Goal: Task Accomplishment & Management: Manage account settings

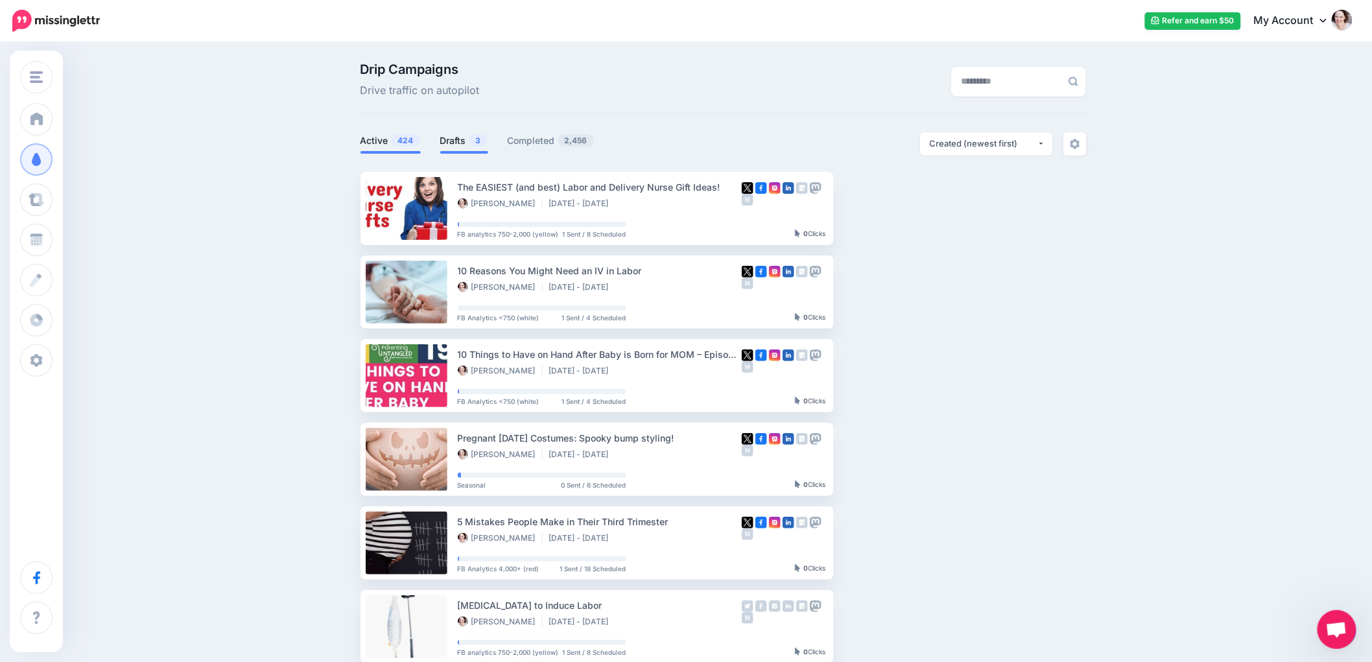
click at [449, 144] on link "Drafts 3" at bounding box center [464, 141] width 48 height 16
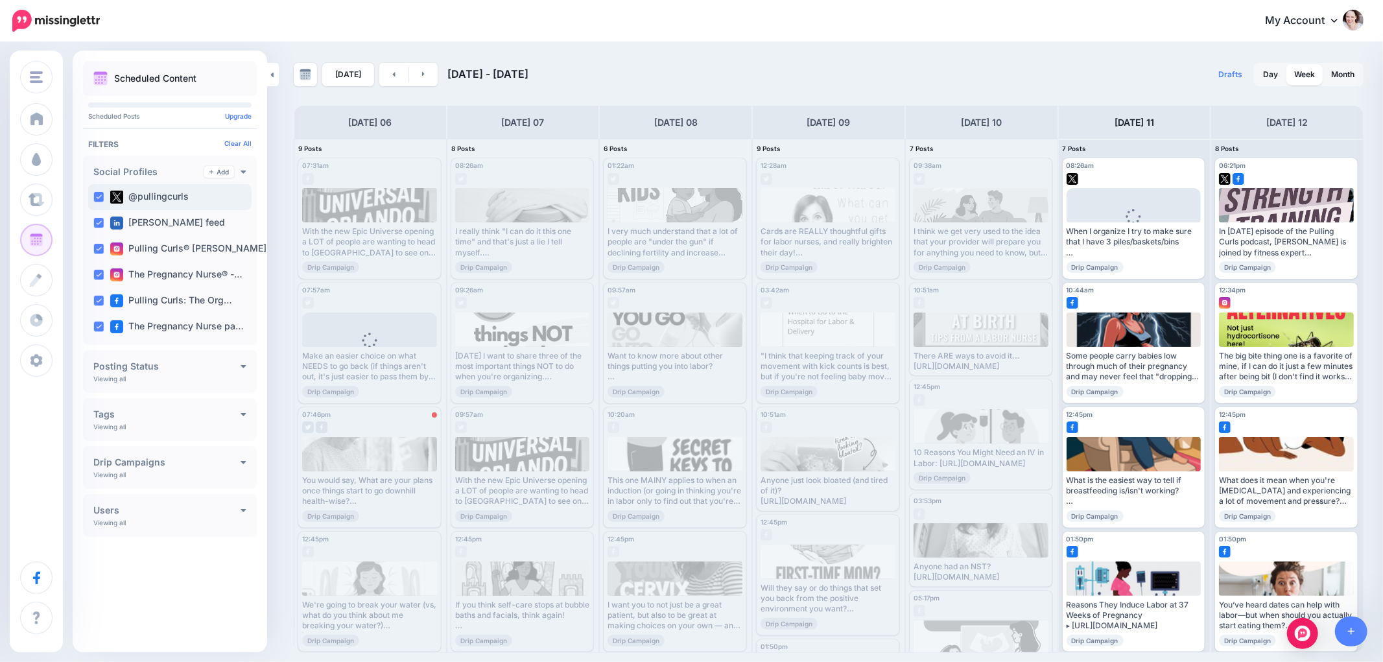
click at [100, 197] on ins at bounding box center [98, 197] width 10 height 10
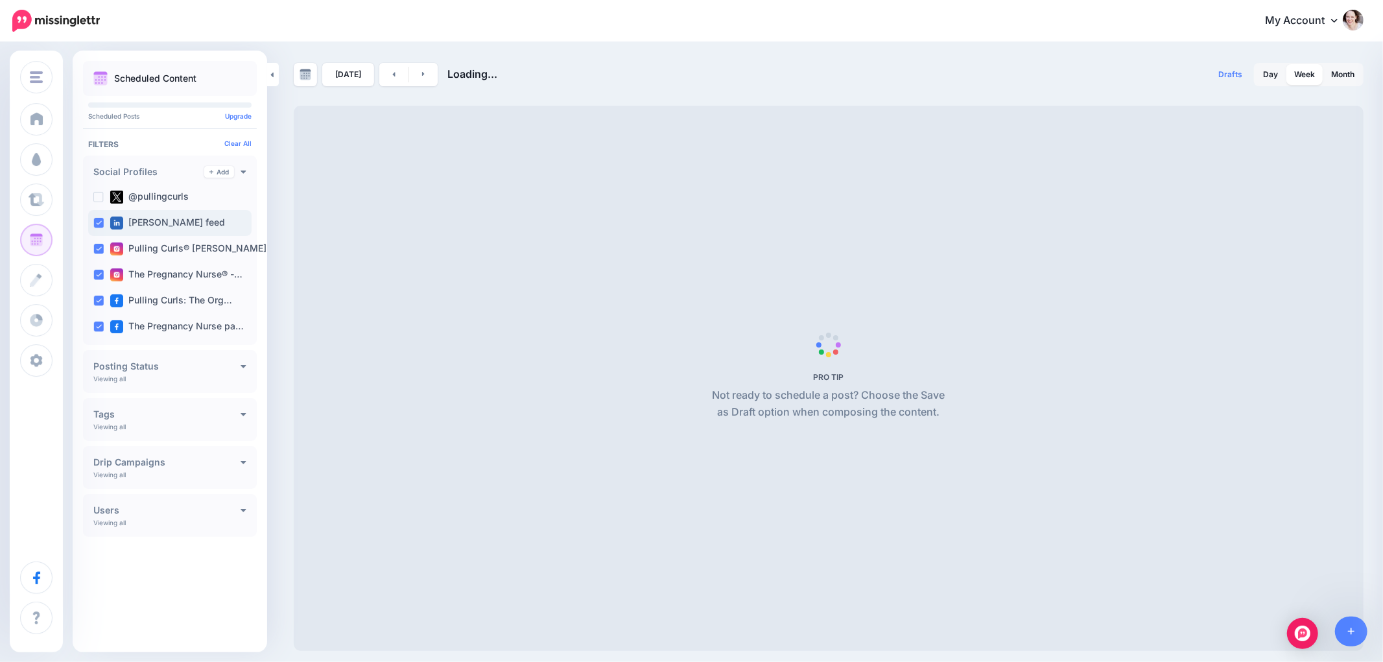
click at [101, 230] on div "[PERSON_NAME] feed" at bounding box center [169, 223] width 163 height 26
click at [96, 247] on ins at bounding box center [98, 249] width 10 height 10
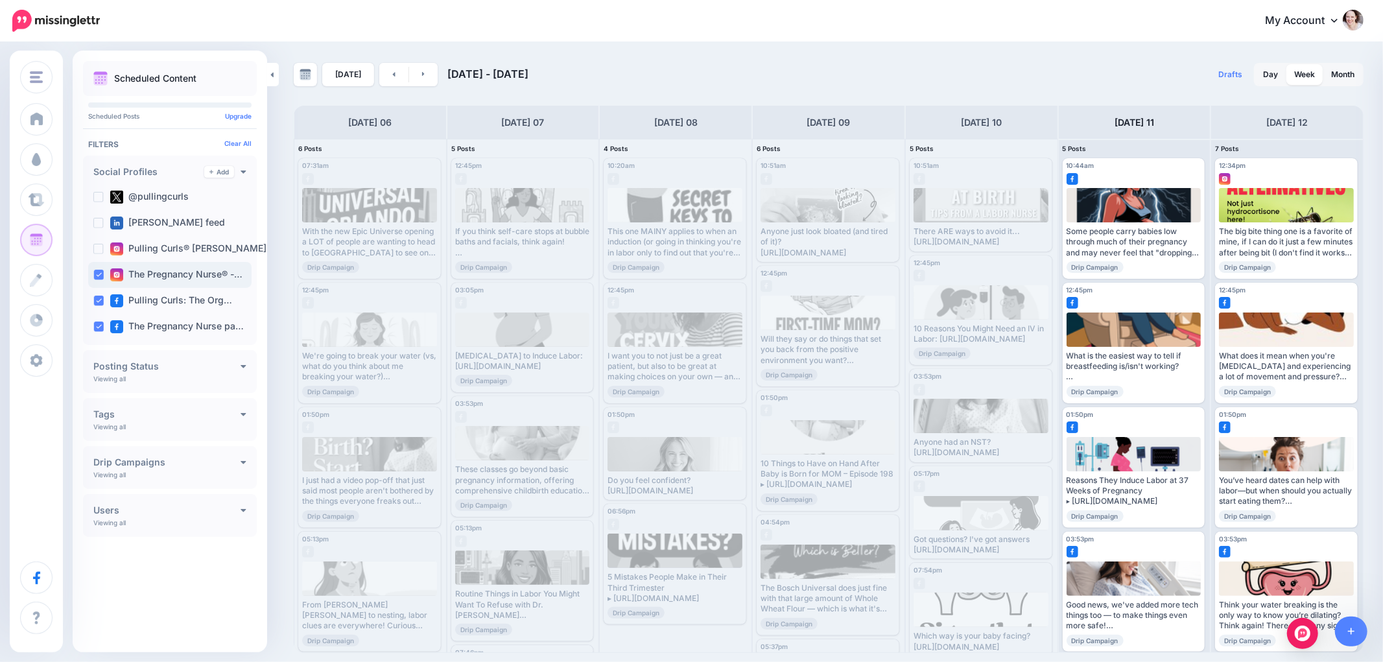
click at [95, 279] on ins at bounding box center [98, 275] width 10 height 10
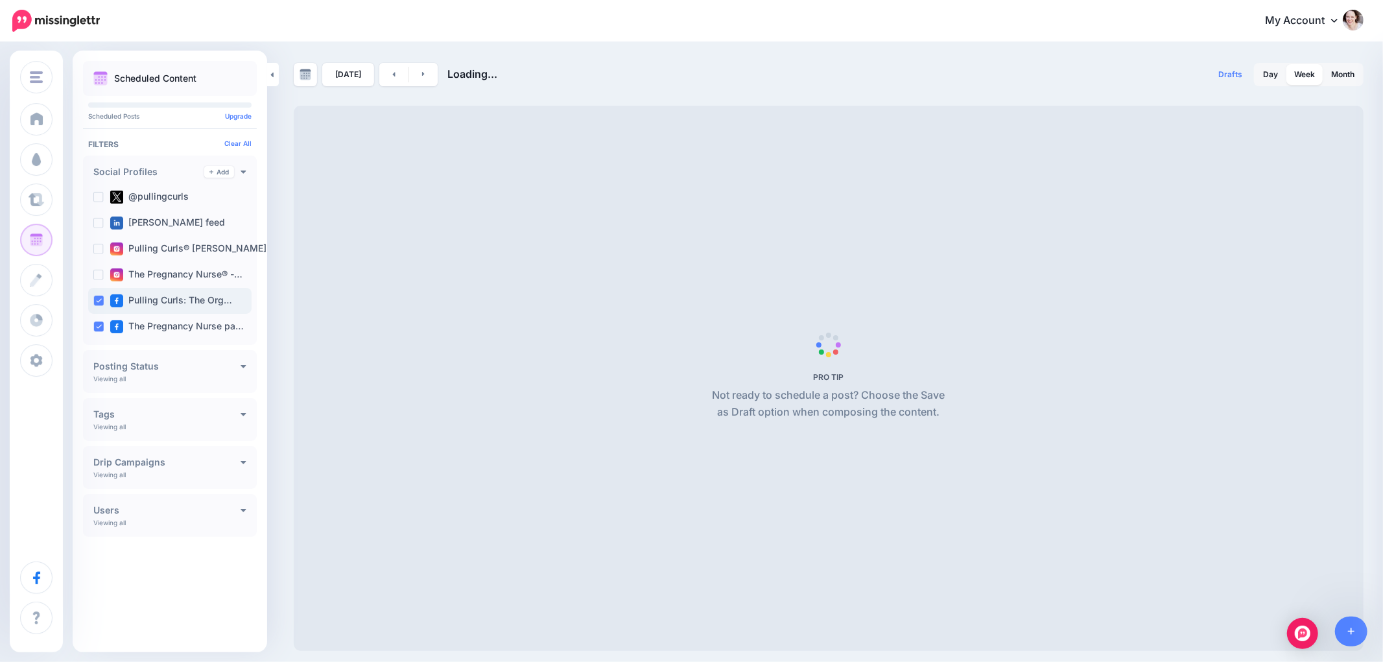
click at [96, 297] on ins at bounding box center [98, 301] width 10 height 10
